Goal: Task Accomplishment & Management: Manage account settings

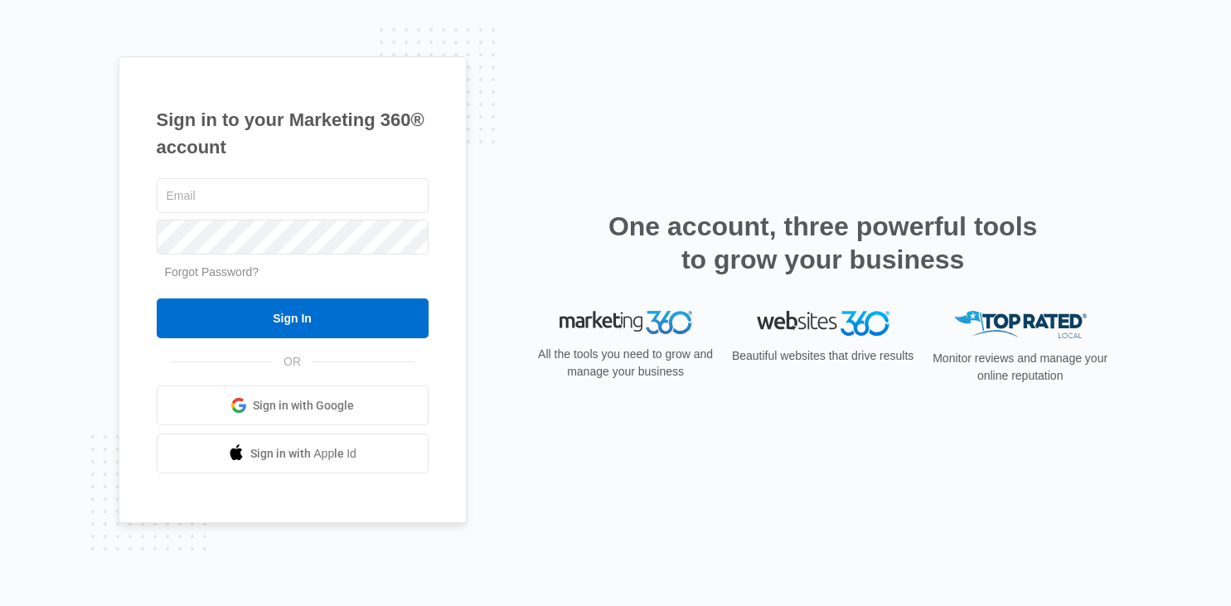
click at [404, 195] on keeper-lock "Open Keeper Popup" at bounding box center [410, 196] width 20 height 20
type input "[EMAIL_ADDRESS][DOMAIN_NAME]"
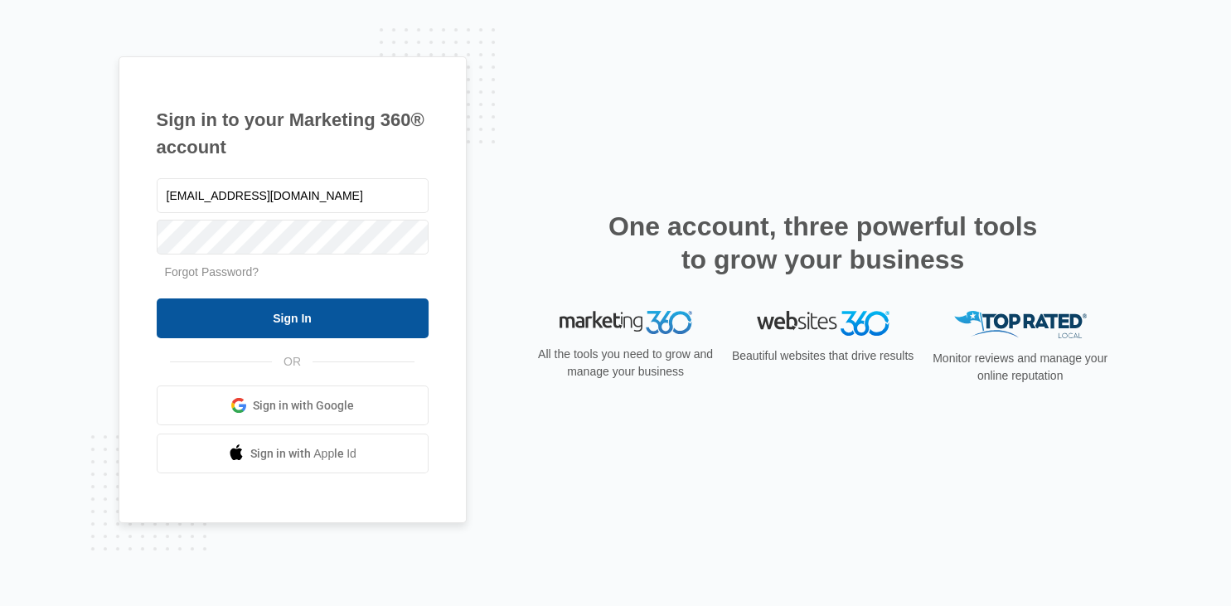
click at [230, 327] on input "Sign In" at bounding box center [293, 318] width 272 height 40
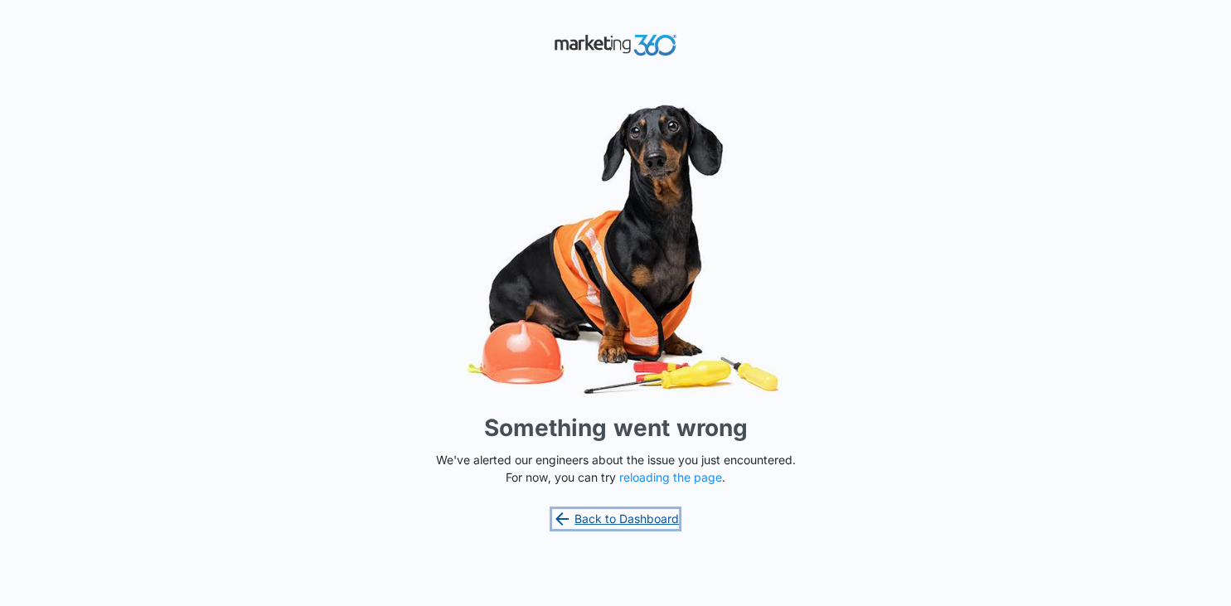
click at [651, 519] on link "Back to Dashboard" at bounding box center [616, 519] width 128 height 20
click at [685, 479] on button "reloading the page" at bounding box center [670, 477] width 103 height 13
click at [667, 518] on link "Back to Dashboard" at bounding box center [616, 519] width 128 height 20
